Goal: Check status: Check status

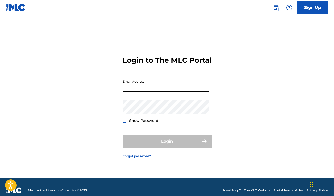
type input "[EMAIL_ADDRESS][DOMAIN_NAME]"
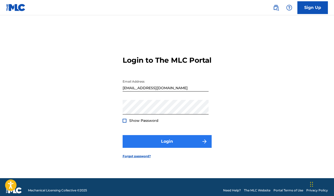
click at [163, 144] on button "Login" at bounding box center [167, 141] width 89 height 13
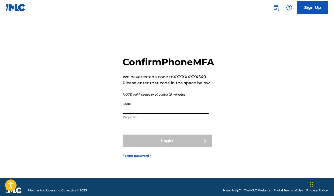
click at [153, 114] on input "Code" at bounding box center [166, 106] width 86 height 15
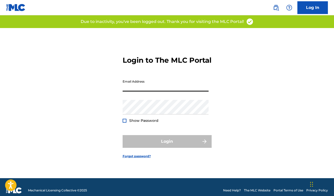
type input "[EMAIL_ADDRESS][DOMAIN_NAME]"
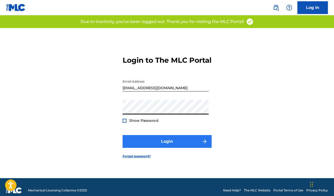
click at [169, 148] on button "Login" at bounding box center [167, 141] width 89 height 13
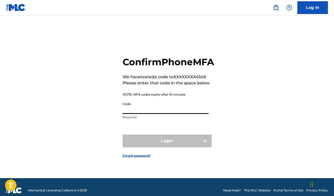
click at [161, 114] on input "Code" at bounding box center [166, 106] width 86 height 15
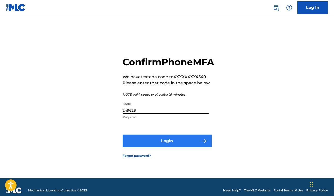
type input "249628"
click at [173, 147] on button "Login" at bounding box center [167, 140] width 89 height 13
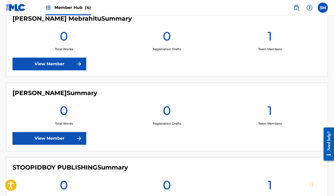
scroll to position [275, 0]
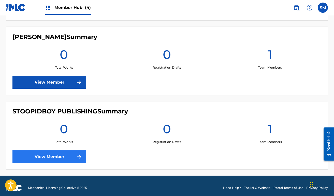
click at [63, 158] on link "View Member" at bounding box center [49, 156] width 74 height 13
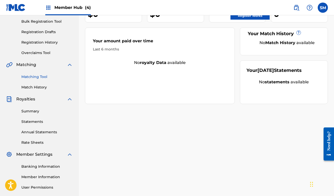
scroll to position [54, 0]
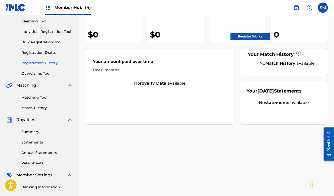
click at [39, 63] on link "Registration History" at bounding box center [46, 62] width 51 height 5
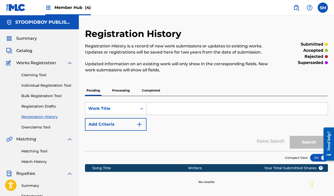
click at [123, 89] on p "Processing" at bounding box center [121, 90] width 21 height 11
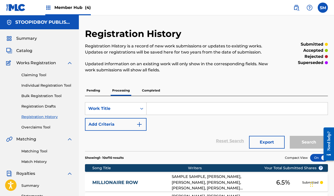
click at [153, 91] on p "Completed" at bounding box center [150, 90] width 21 height 11
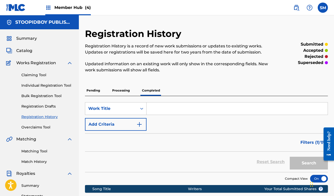
click at [120, 88] on p "Processing" at bounding box center [121, 90] width 21 height 11
